Goal: Task Accomplishment & Management: Use online tool/utility

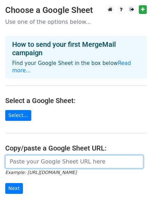
click at [39, 155] on input "url" at bounding box center [74, 161] width 139 height 13
paste input "https://docs.google.com/spreadsheets/d/133ra9vNQht1P9WkS7oTiCVLcvFEg_sE0FzuOd0c…"
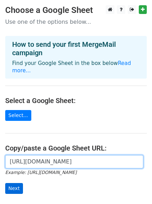
type input "[URL][DOMAIN_NAME]"
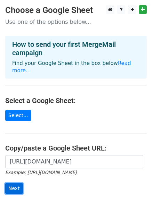
scroll to position [0, 0]
click at [10, 183] on input "Next" at bounding box center [14, 188] width 18 height 11
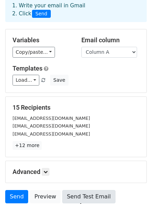
scroll to position [95, 0]
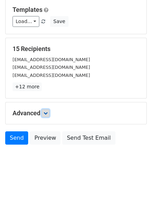
click at [48, 114] on icon at bounding box center [46, 113] width 4 height 4
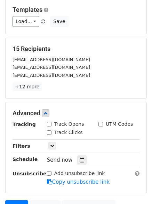
click at [50, 125] on input "Track Opens" at bounding box center [49, 124] width 5 height 5
checkbox input "true"
click at [50, 131] on input "Track Clicks" at bounding box center [49, 132] width 5 height 5
checkbox input "true"
click at [80, 159] on icon at bounding box center [82, 159] width 5 height 5
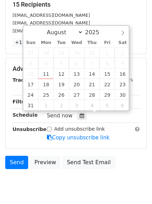
scroll to position [163, 0]
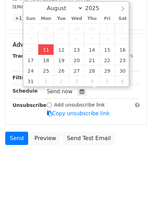
type input "2025-08-11 16:04"
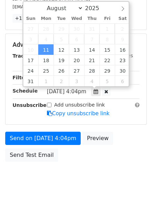
type input "04"
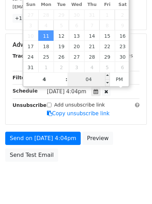
type input "04"
click at [90, 80] on input "04" at bounding box center [89, 79] width 43 height 14
type input "22"
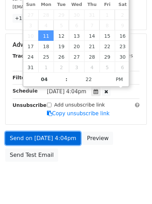
type input "2025-08-11 16:22"
click at [59, 136] on link "Send on Aug 11 at 4:04pm" at bounding box center [43, 138] width 76 height 13
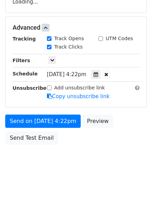
scroll to position [152, 0]
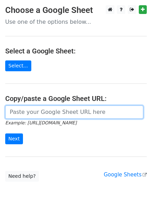
drag, startPoint x: 43, startPoint y: 111, endPoint x: 49, endPoint y: 119, distance: 10.0
click at [43, 111] on input "url" at bounding box center [74, 111] width 139 height 13
type input "[URL][DOMAIN_NAME]"
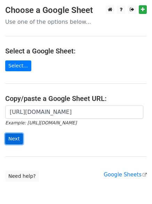
click at [12, 139] on input "Next" at bounding box center [14, 138] width 18 height 11
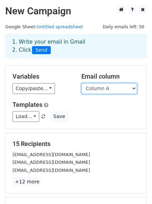
click at [117, 89] on select "Column A Column B Column C" at bounding box center [110, 88] width 56 height 11
select select "Column B"
click at [82, 83] on select "Column A Column B Column C" at bounding box center [110, 88] width 56 height 11
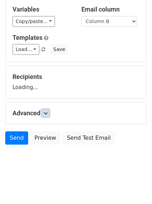
click at [48, 113] on icon at bounding box center [46, 113] width 4 height 4
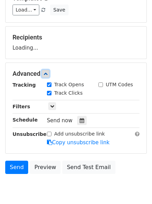
scroll to position [107, 0]
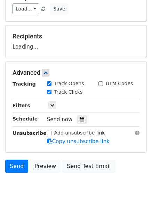
click at [79, 124] on div "Tracking Track Opens UTM Codes Track Clicks Filters Only include spreadsheet ro…" at bounding box center [76, 112] width 127 height 65
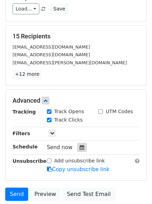
click at [80, 145] on icon at bounding box center [82, 147] width 5 height 5
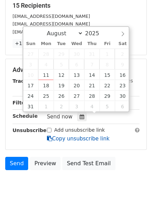
scroll to position [163, 0]
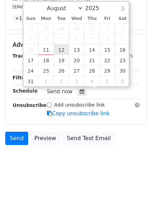
type input "2025-08-12 12:00"
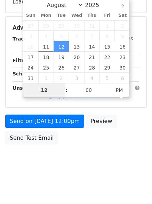
scroll to position [152, 0]
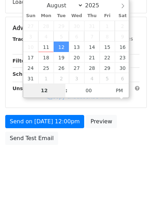
type input "5"
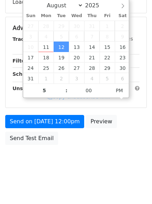
type input "2025-08-12 17:00"
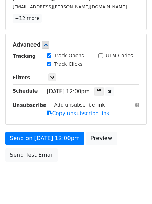
click at [66, 117] on div "Add unsubscribe link Copy unsubscribe link" at bounding box center [93, 109] width 103 height 16
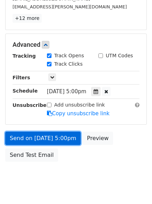
click at [67, 139] on link "Send on Aug 12 at 5:00pm" at bounding box center [43, 138] width 76 height 13
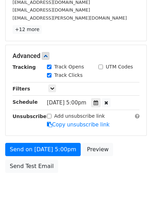
scroll to position [163, 0]
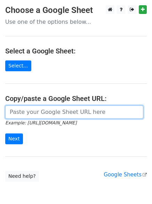
click at [52, 117] on input "url" at bounding box center [74, 111] width 139 height 13
type input "[URL][DOMAIN_NAME]"
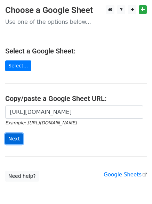
click at [18, 140] on input "Next" at bounding box center [14, 138] width 18 height 11
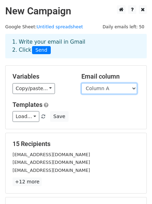
click at [97, 89] on select "Column A Column B Column C" at bounding box center [110, 88] width 56 height 11
select select "Column C"
click at [82, 83] on select "Column A Column B Column C" at bounding box center [110, 88] width 56 height 11
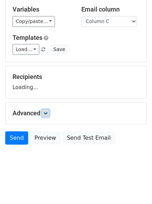
click at [47, 115] on icon at bounding box center [46, 113] width 4 height 4
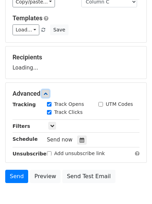
scroll to position [112, 0]
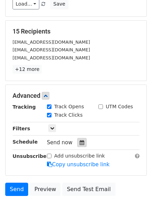
click at [77, 139] on div at bounding box center [81, 142] width 9 height 9
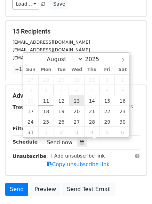
type input "2025-08-13 12:00"
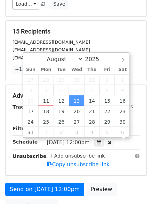
scroll to position [0, 0]
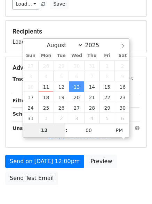
type input "6"
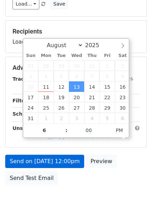
type input "2025-08-13 18:00"
click at [68, 140] on link "Copy unsubscribe link" at bounding box center [78, 136] width 63 height 6
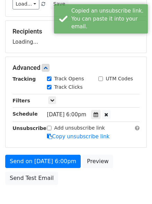
click at [66, 183] on div "Send on Aug 13 at 6:00pm Preview Send Test Email" at bounding box center [76, 171] width 152 height 33
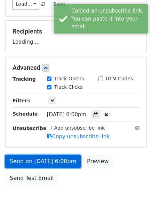
click at [67, 165] on link "Send on Aug 13 at 6:00pm" at bounding box center [43, 161] width 76 height 13
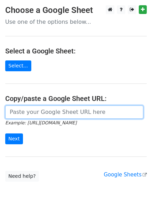
drag, startPoint x: 45, startPoint y: 112, endPoint x: 47, endPoint y: 115, distance: 4.5
click at [45, 112] on input "url" at bounding box center [74, 111] width 139 height 13
type input "[URL][DOMAIN_NAME]"
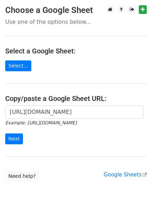
click at [22, 138] on form "[URL][DOMAIN_NAME] Example: [URL][DOMAIN_NAME] Next" at bounding box center [76, 124] width 142 height 39
click at [20, 138] on input "Next" at bounding box center [14, 138] width 18 height 11
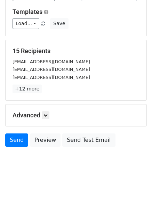
scroll to position [95, 0]
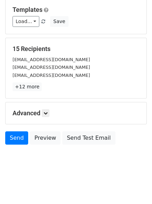
click at [40, 107] on div "Advanced Tracking Track Opens UTM Codes Track Clicks Filters Only include sprea…" at bounding box center [76, 113] width 141 height 22
click at [47, 120] on div "Advanced Tracking Track Opens UTM Codes Track Clicks Filters Only include sprea…" at bounding box center [76, 113] width 141 height 22
click at [47, 114] on icon at bounding box center [46, 113] width 4 height 4
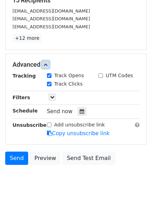
scroll to position [144, 0]
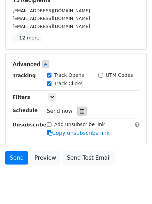
click at [80, 112] on icon at bounding box center [82, 111] width 5 height 5
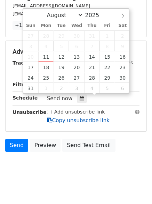
scroll to position [163, 0]
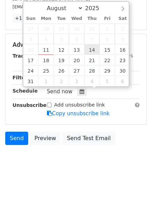
type input "[DATE] 12:00"
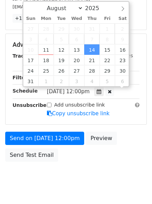
scroll to position [0, 0]
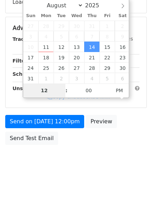
type input "7"
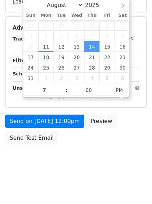
type input "[DATE] 19:00"
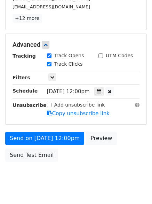
click at [70, 156] on div "Send on [DATE] 12:00pm Preview Send Test Email" at bounding box center [76, 148] width 152 height 33
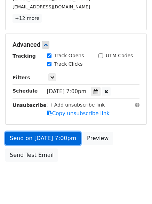
click at [70, 143] on link "Send on [DATE] 7:00pm" at bounding box center [43, 138] width 76 height 13
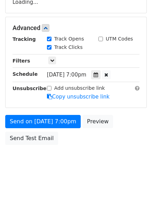
scroll to position [163, 0]
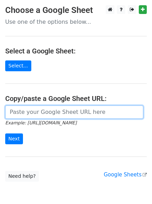
click at [50, 110] on input "url" at bounding box center [74, 111] width 139 height 13
type input "[URL][DOMAIN_NAME]"
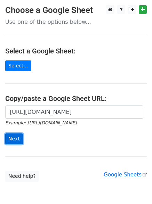
click at [17, 137] on input "Next" at bounding box center [14, 138] width 18 height 11
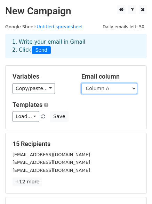
click at [120, 92] on select "Column A Column B Column C" at bounding box center [110, 88] width 56 height 11
select select "Column B"
click at [82, 83] on select "Column A Column B Column C" at bounding box center [110, 88] width 56 height 11
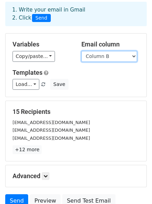
scroll to position [67, 0]
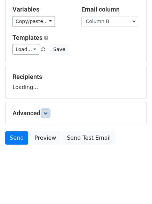
click at [44, 114] on link at bounding box center [46, 113] width 8 height 8
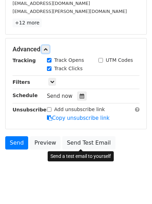
scroll to position [159, 0]
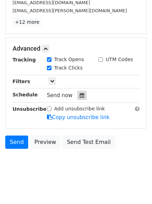
click at [77, 96] on div at bounding box center [81, 95] width 9 height 9
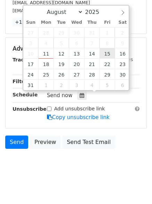
type input "[DATE] 12:00"
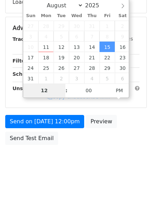
type input "8"
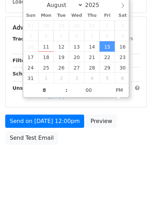
type input "[DATE] 20:00"
click at [66, 107] on div "Advanced Tracking Track Opens UTM Codes Track Clicks Filters Only include sprea…" at bounding box center [76, 62] width 141 height 90
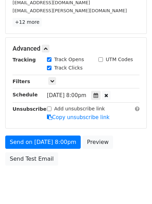
click at [66, 151] on div "Send on [DATE] 8:00pm Preview Send Test Email" at bounding box center [76, 151] width 152 height 33
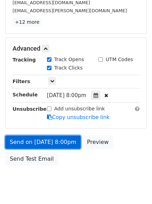
click at [66, 141] on link "Send on Aug 15 at 8:00pm" at bounding box center [43, 141] width 76 height 13
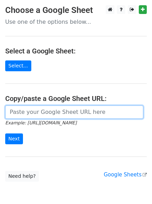
drag, startPoint x: 58, startPoint y: 113, endPoint x: 59, endPoint y: 117, distance: 4.4
click at [58, 113] on input "url" at bounding box center [74, 111] width 139 height 13
type input "[URL][DOMAIN_NAME]"
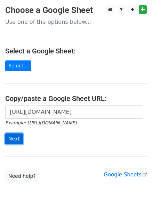
click at [11, 137] on input "Next" at bounding box center [14, 138] width 18 height 11
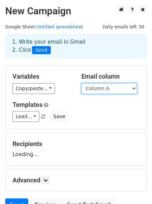
click at [101, 88] on select "Column A Column B Column C" at bounding box center [110, 88] width 56 height 11
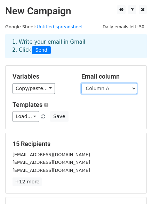
drag, startPoint x: 107, startPoint y: 89, endPoint x: 107, endPoint y: 94, distance: 4.2
click at [107, 89] on select "Column A Column B Column C" at bounding box center [110, 88] width 56 height 11
select select "Column C"
click at [82, 83] on select "Column A Column B Column C" at bounding box center [110, 88] width 56 height 11
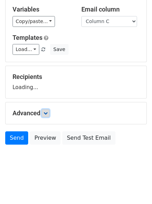
click at [46, 113] on icon at bounding box center [46, 113] width 4 height 4
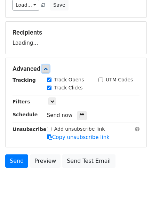
scroll to position [126, 0]
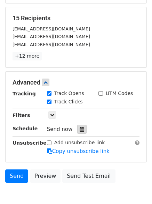
click at [80, 128] on icon at bounding box center [82, 129] width 5 height 5
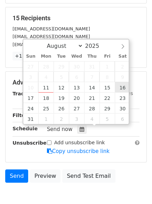
type input "[DATE] 12:00"
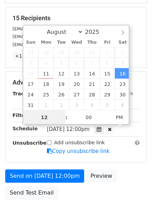
scroll to position [0, 0]
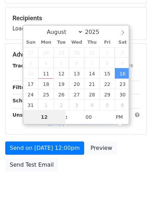
type input "9"
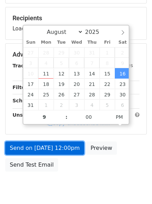
type input "[DATE] 21:00"
click at [69, 145] on link "Send on [DATE] 12:00pm" at bounding box center [44, 147] width 79 height 13
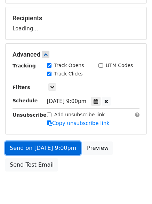
click at [63, 149] on link "Send on [DATE] 9:00pm" at bounding box center [43, 147] width 76 height 13
